Goal: Task Accomplishment & Management: Manage account settings

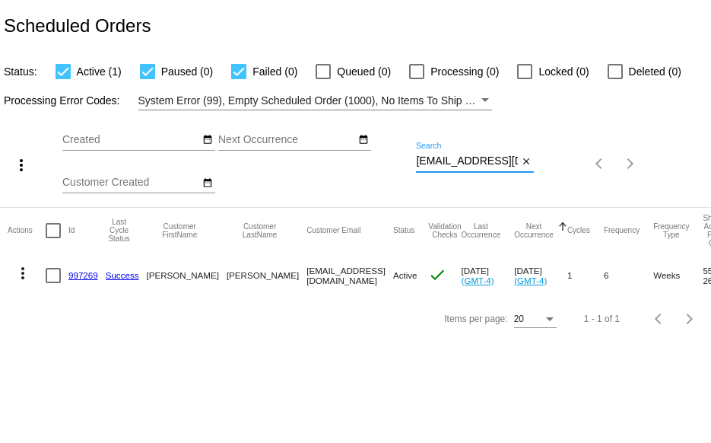
scroll to position [0, 1]
drag, startPoint x: 416, startPoint y: 160, endPoint x: 582, endPoint y: 159, distance: 166.5
click at [581, 160] on div "more_vert Sep Jan Feb Mar [DATE]" at bounding box center [355, 158] width 711 height 97
paste input "[EMAIL_ADDRESS][DOMAIN_NAME]"
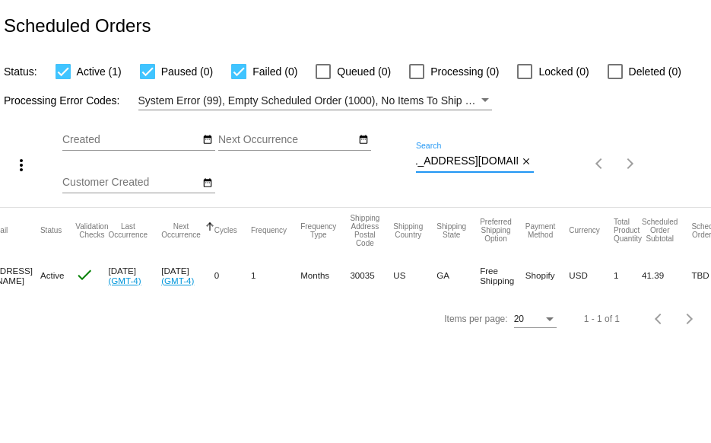
scroll to position [0, 0]
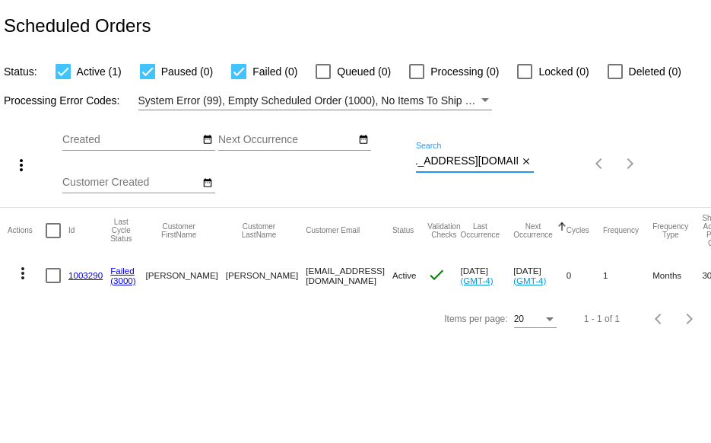
type input "[EMAIL_ADDRESS][DOMAIN_NAME]"
click at [75, 278] on link "1003290" at bounding box center [85, 275] width 34 height 10
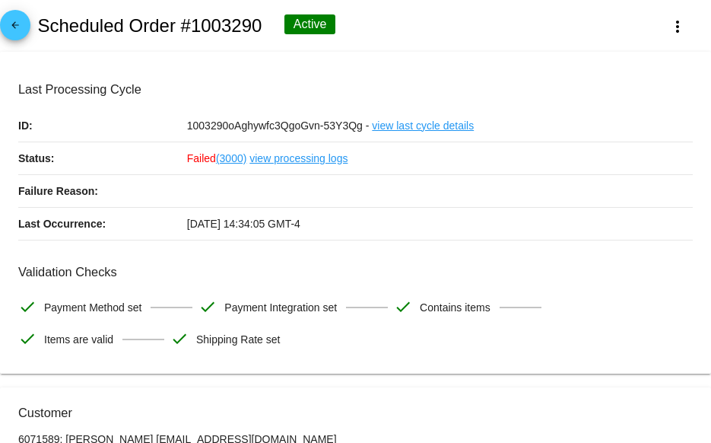
click at [16, 30] on mat-icon "arrow_back" at bounding box center [15, 29] width 18 height 18
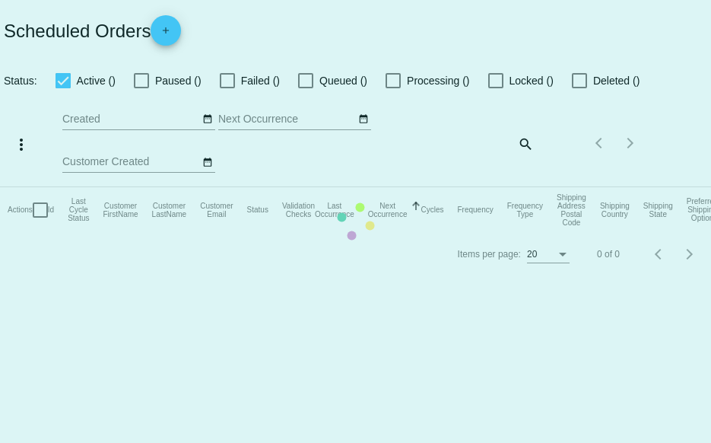
checkbox input "true"
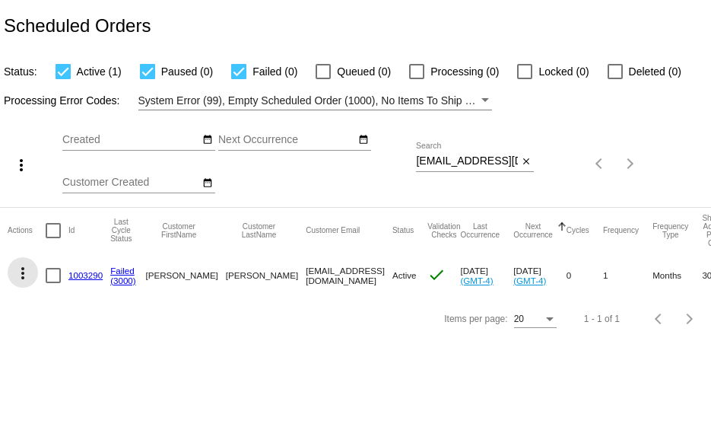
click at [19, 271] on mat-icon "more_vert" at bounding box center [23, 273] width 18 height 18
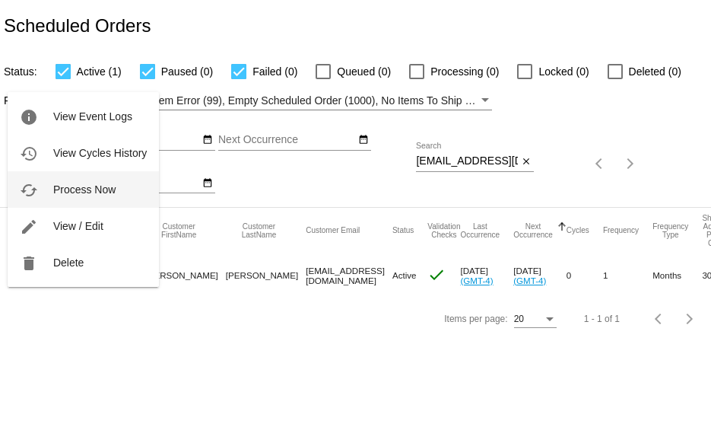
click at [53, 189] on span "Process Now" at bounding box center [84, 189] width 62 height 12
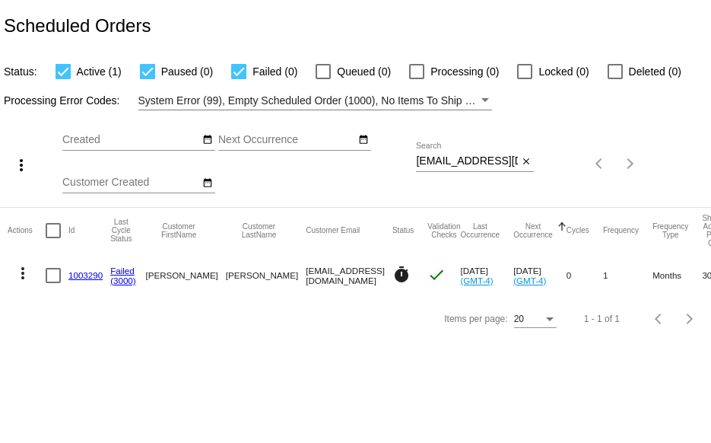
click at [87, 273] on link "1003290" at bounding box center [85, 275] width 34 height 10
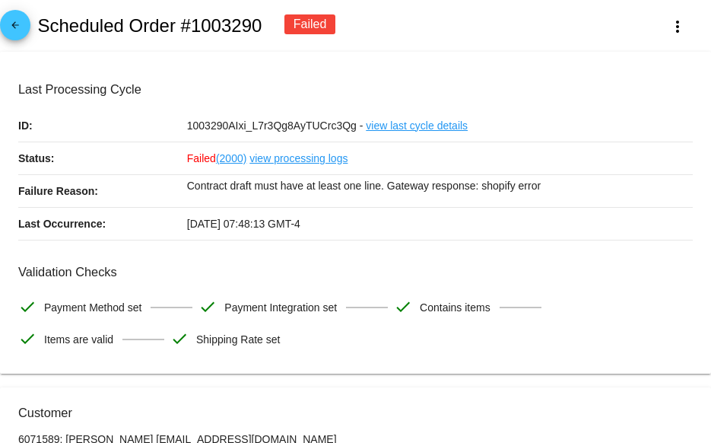
click at [379, 124] on link "view last cycle details" at bounding box center [417, 125] width 102 height 32
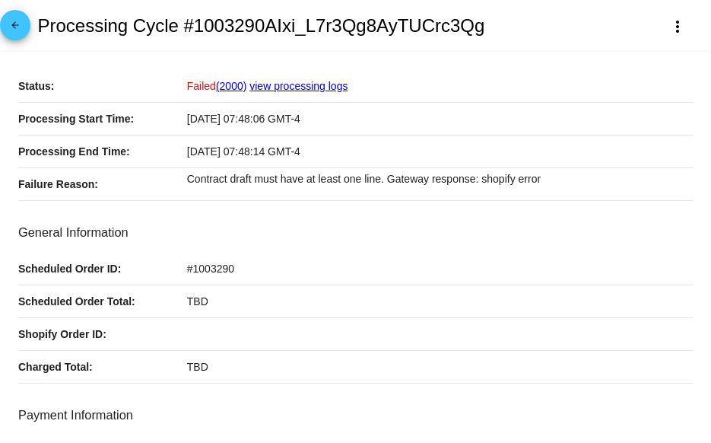
click at [289, 87] on link "view processing logs" at bounding box center [298, 86] width 98 height 12
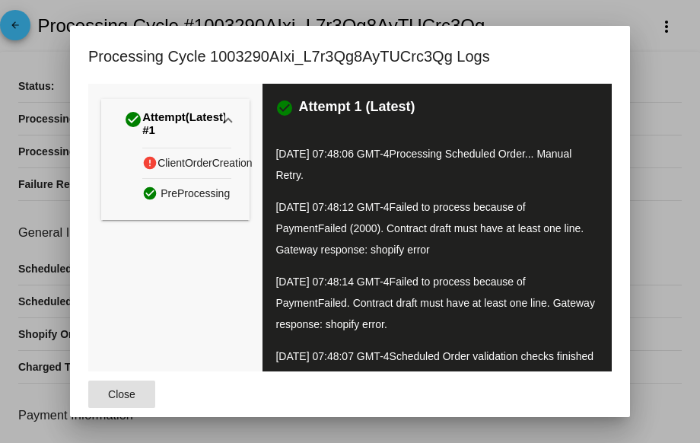
click at [115, 389] on span "Close" at bounding box center [121, 394] width 27 height 12
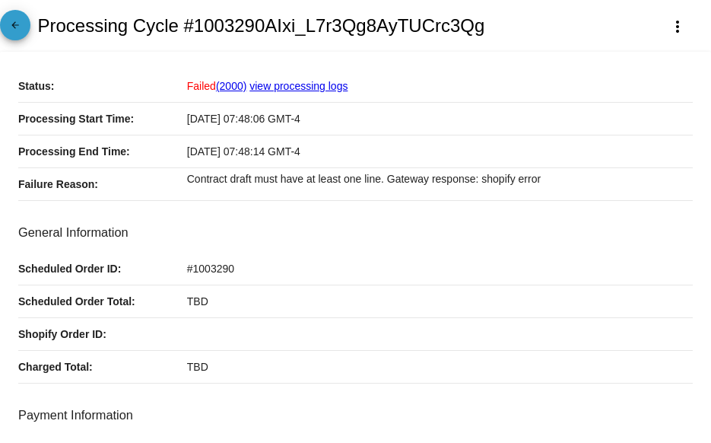
click at [11, 27] on mat-icon "arrow_back" at bounding box center [15, 29] width 18 height 18
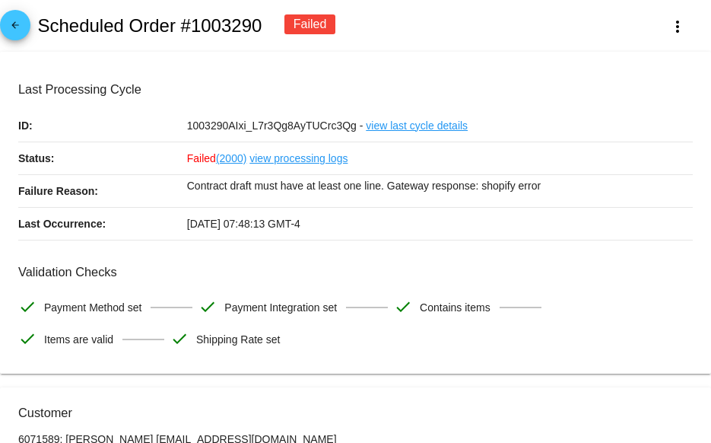
click at [24, 34] on mat-icon "arrow_back" at bounding box center [15, 29] width 18 height 18
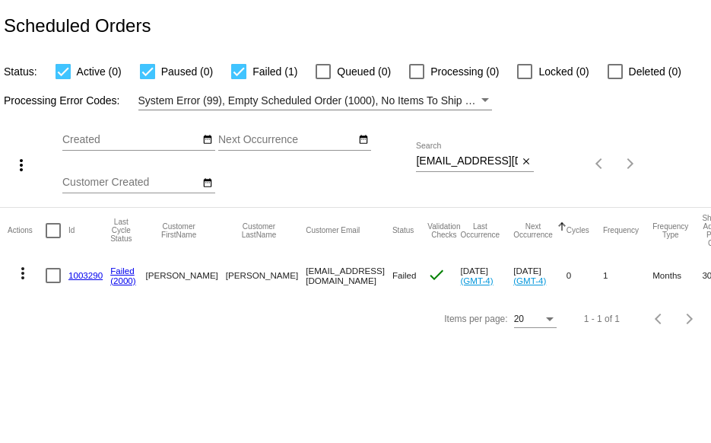
click at [86, 273] on link "1003290" at bounding box center [85, 275] width 34 height 10
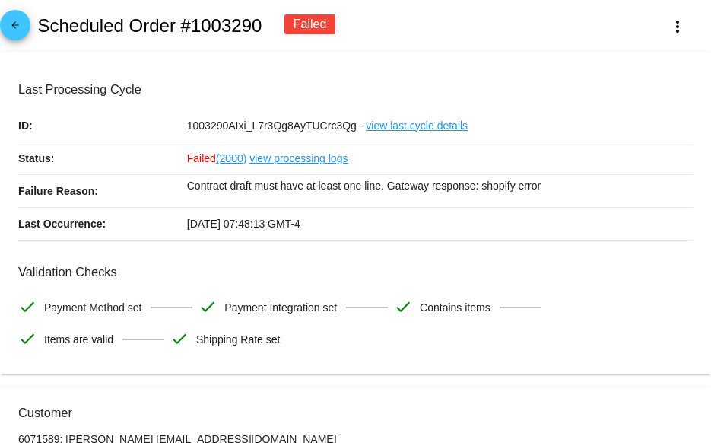
click at [15, 27] on mat-icon "arrow_back" at bounding box center [15, 29] width 18 height 18
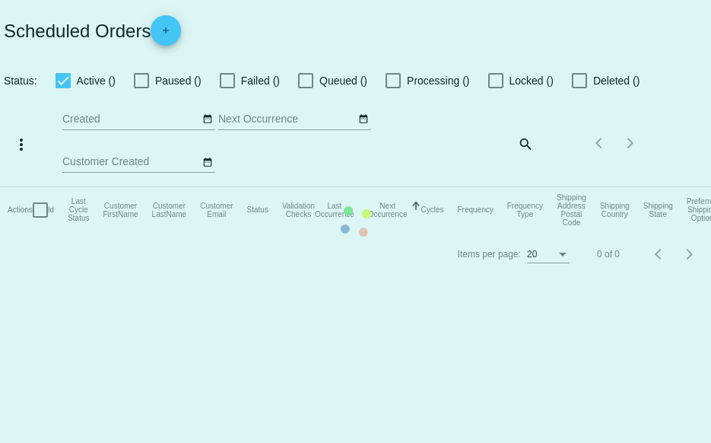
checkbox input "true"
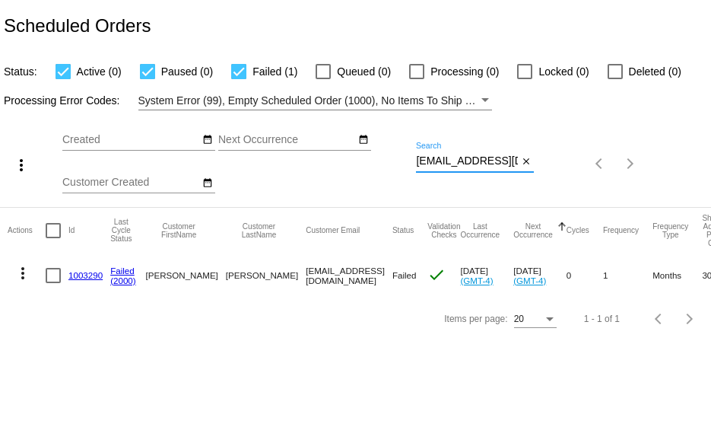
scroll to position [0, 33]
drag, startPoint x: 417, startPoint y: 160, endPoint x: 579, endPoint y: 179, distance: 162.3
click at [579, 179] on div "more_vert Sep Jan Feb Mar [DATE]" at bounding box center [355, 158] width 711 height 97
paste input "[EMAIL_ADDRESS][DOMAIN_NAME]"
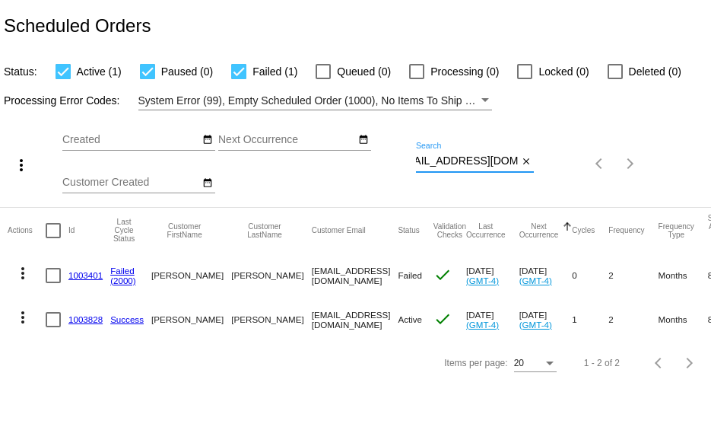
type input "[EMAIL_ADDRESS][DOMAIN_NAME]"
click at [83, 276] on link "1003401" at bounding box center [85, 275] width 34 height 10
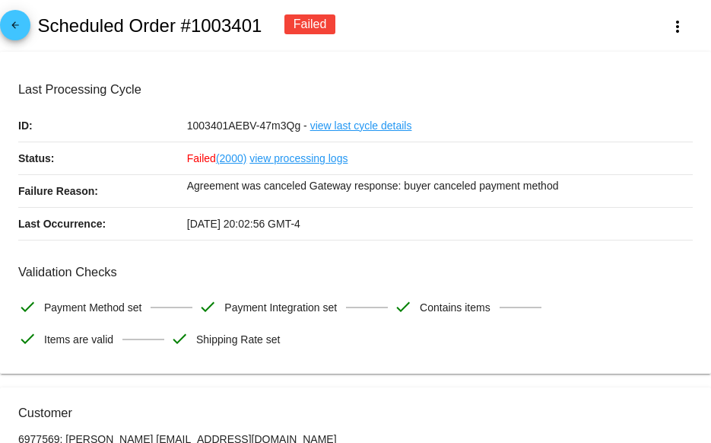
click at [22, 32] on mat-icon "arrow_back" at bounding box center [15, 29] width 18 height 18
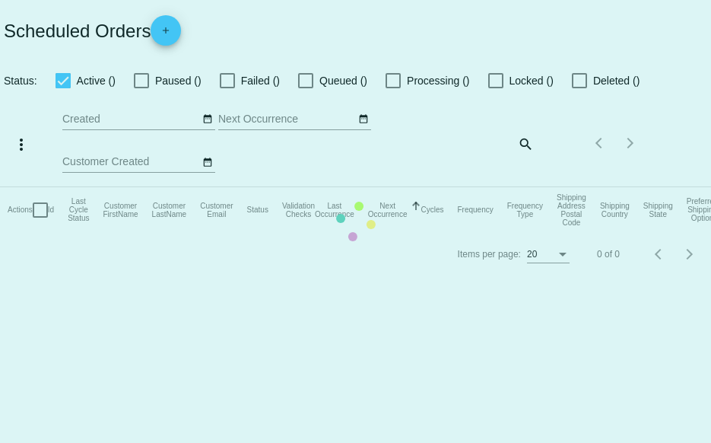
checkbox input "true"
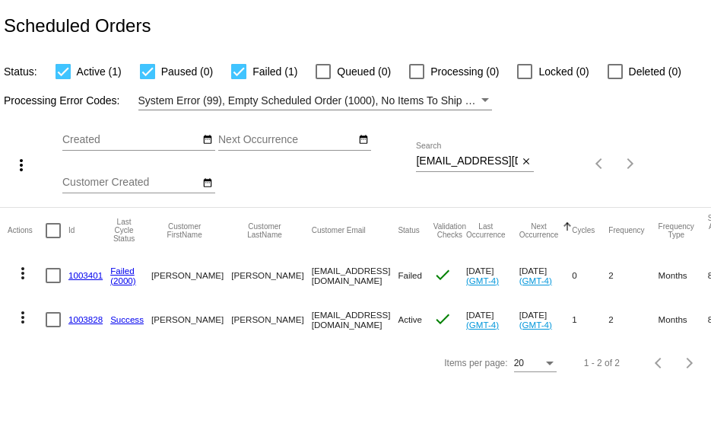
click at [84, 321] on link "1003828" at bounding box center [85, 319] width 34 height 10
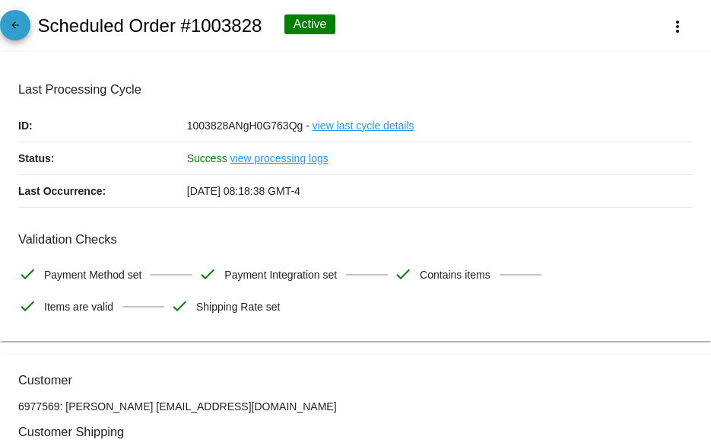
click at [24, 35] on link "arrow_back" at bounding box center [15, 25] width 30 height 30
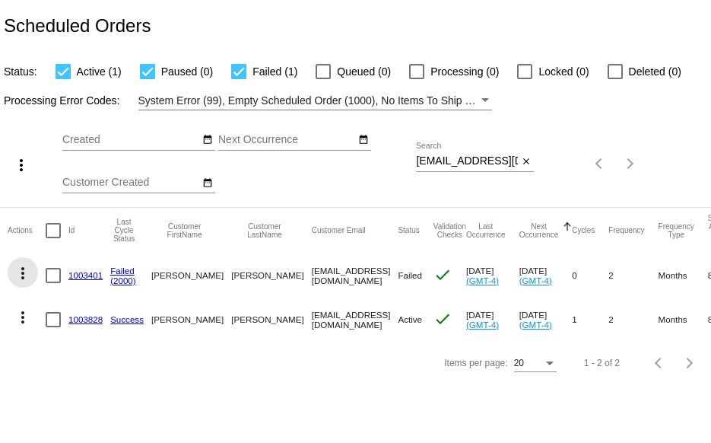
click at [18, 273] on mat-icon "more_vert" at bounding box center [23, 273] width 18 height 18
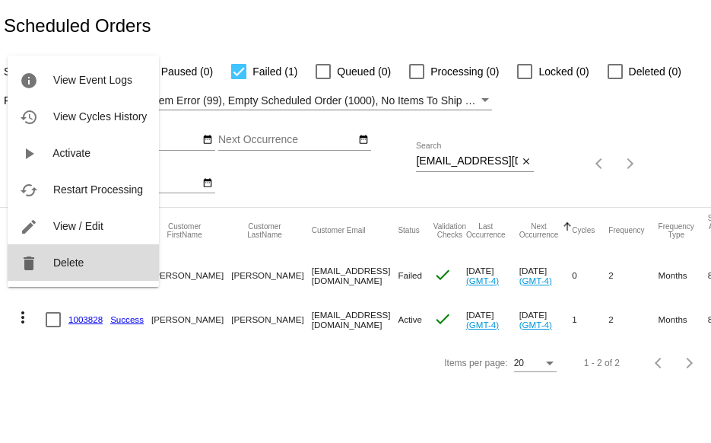
click at [46, 268] on button "delete Delete" at bounding box center [83, 262] width 151 height 36
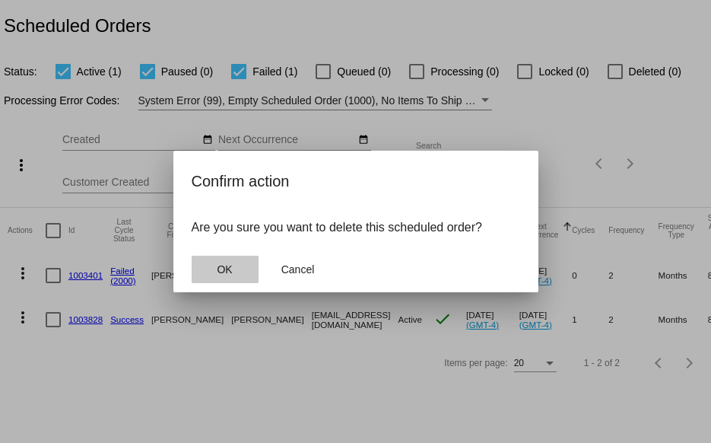
click at [208, 270] on button "OK" at bounding box center [225, 268] width 67 height 27
